Goal: Find specific page/section: Find specific page/section

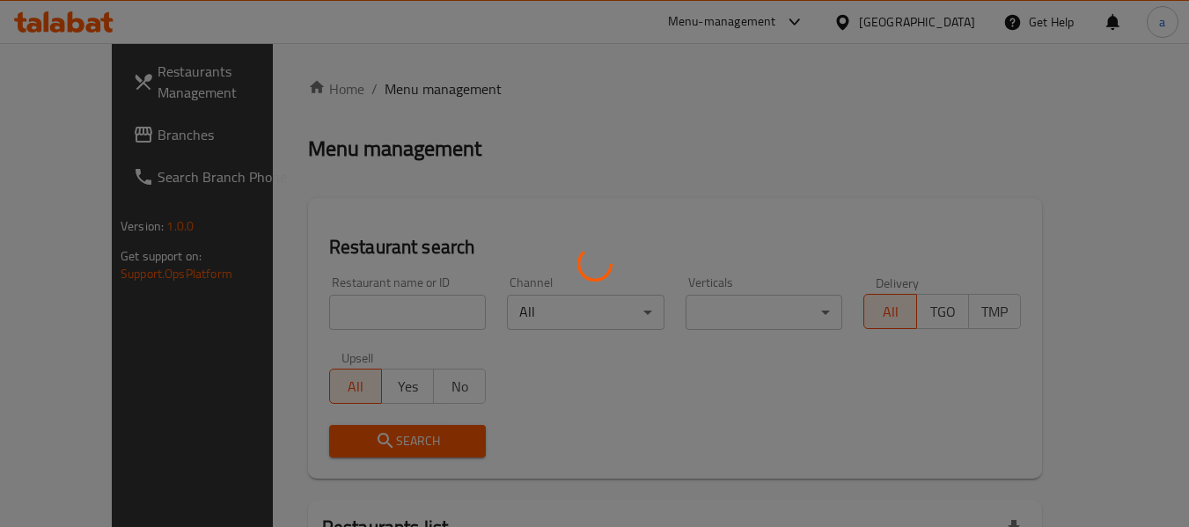
click at [920, 31] on div at bounding box center [594, 263] width 1189 height 527
click at [922, 26] on div at bounding box center [594, 263] width 1189 height 527
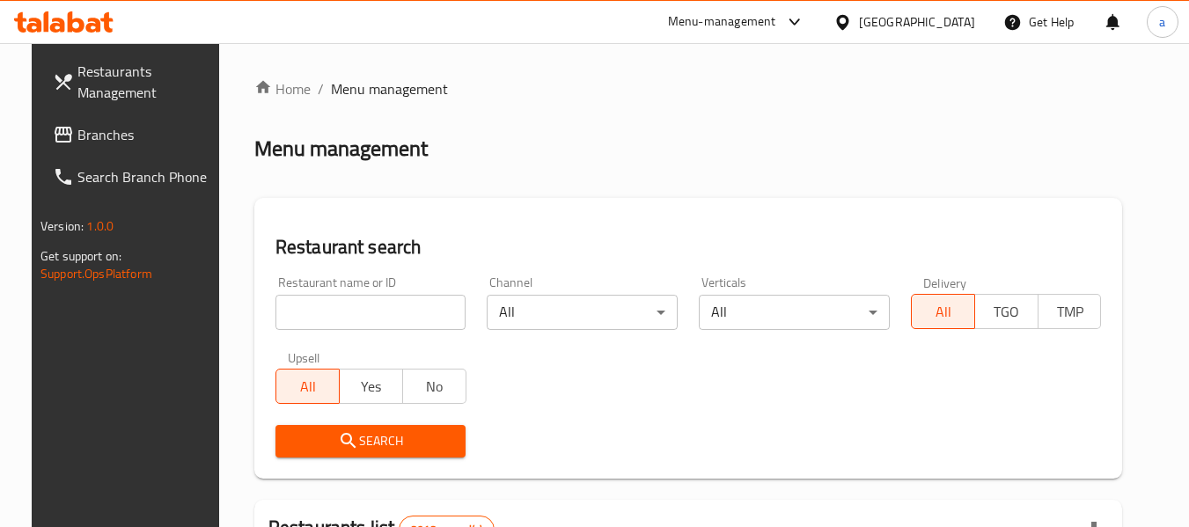
click at [852, 26] on icon at bounding box center [843, 22] width 18 height 18
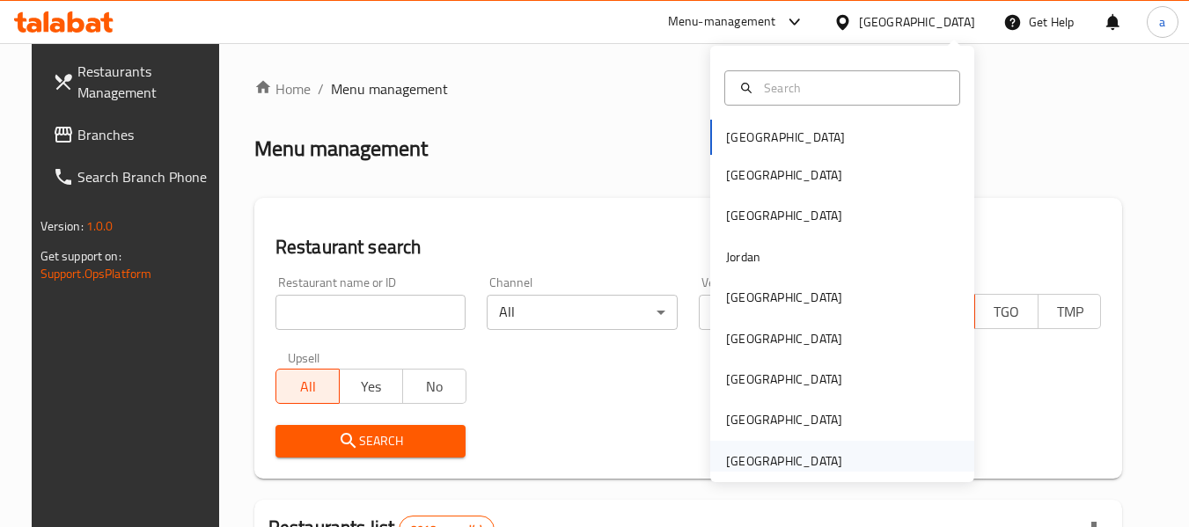
click at [761, 457] on div "[GEOGRAPHIC_DATA]" at bounding box center [784, 461] width 116 height 19
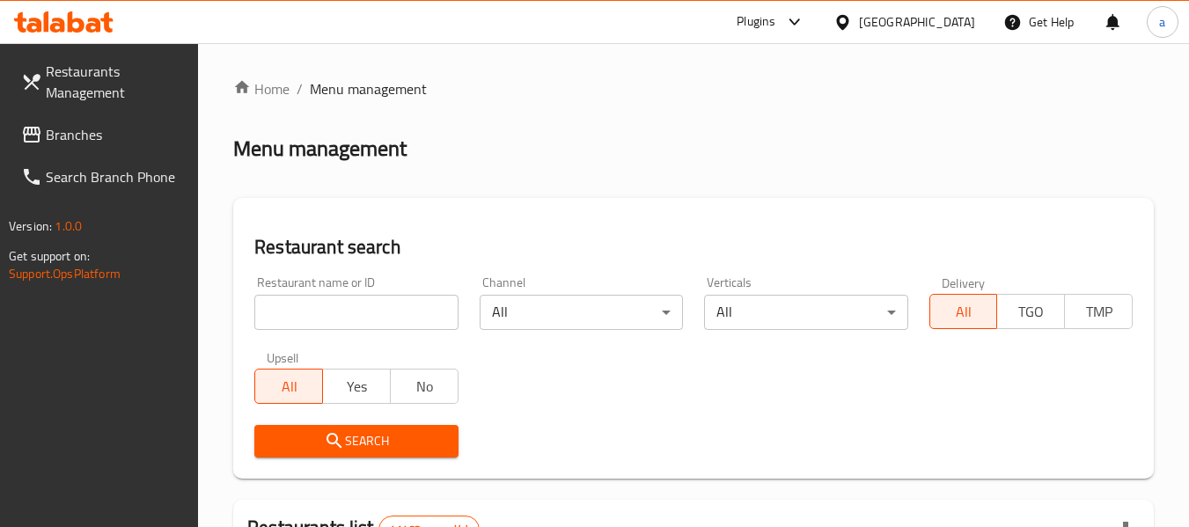
click at [135, 123] on link "Branches" at bounding box center [103, 135] width 192 height 42
